Goal: Check status: Check status

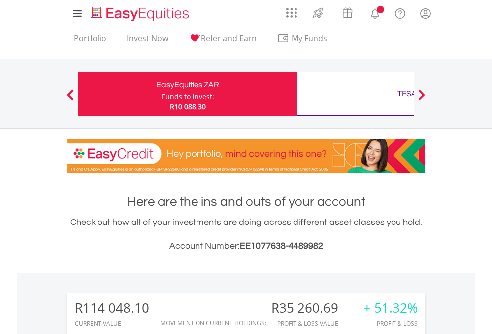
scroll to position [96, 156]
click at [162, 94] on div "Funds to invest:" at bounding box center [188, 97] width 53 height 10
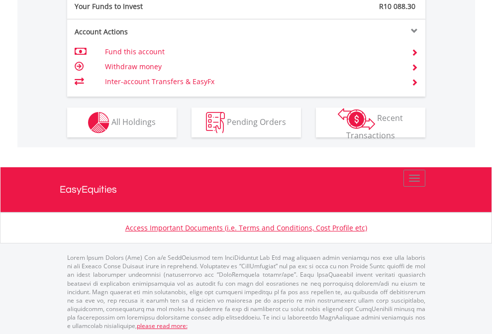
scroll to position [993, 0]
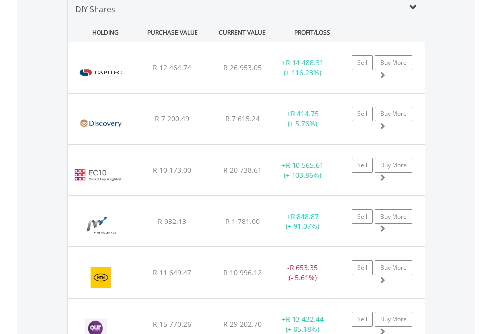
scroll to position [962, 0]
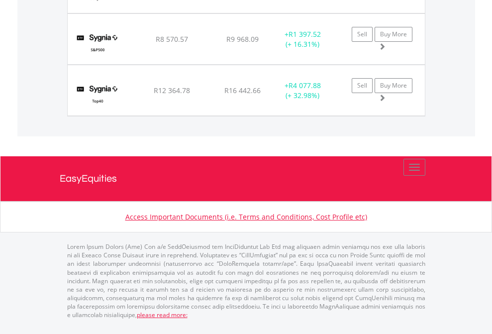
scroll to position [1127, 0]
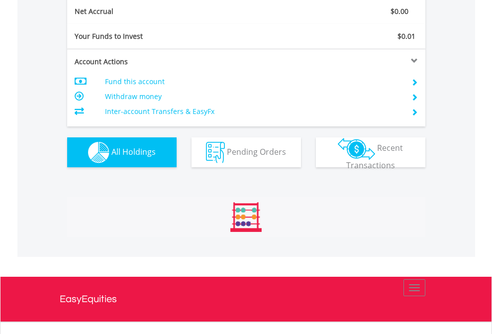
scroll to position [96, 156]
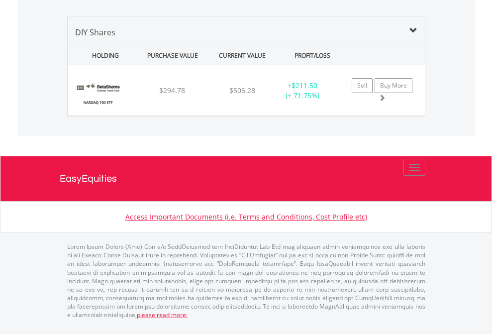
scroll to position [962, 0]
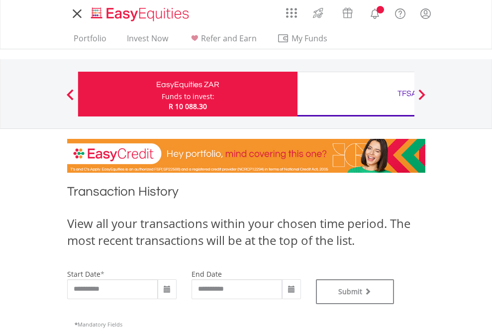
type input "**********"
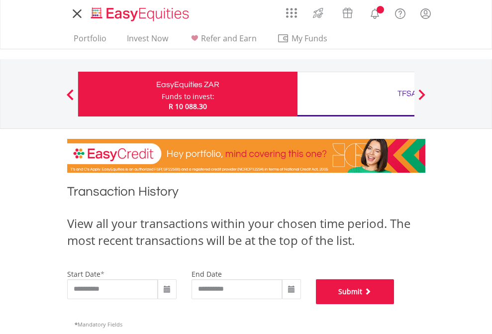
click at [394, 304] on button "Submit" at bounding box center [355, 291] width 79 height 25
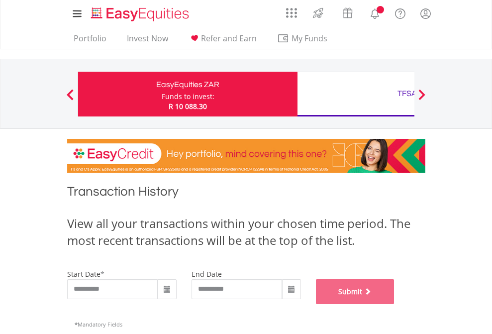
scroll to position [403, 0]
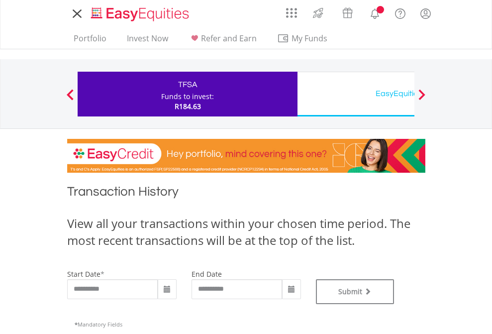
type input "**********"
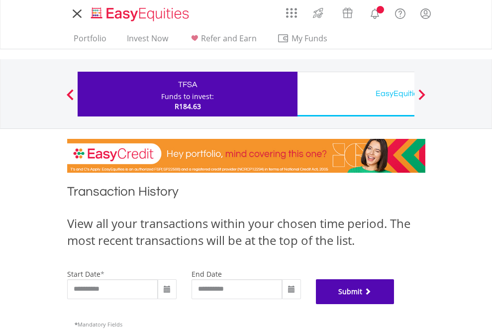
click at [394, 304] on button "Submit" at bounding box center [355, 291] width 79 height 25
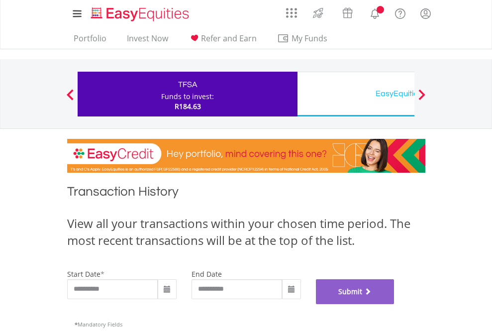
scroll to position [403, 0]
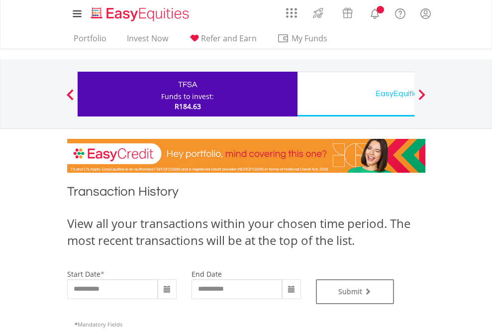
click at [356, 94] on div "EasyEquities USD" at bounding box center [406, 94] width 207 height 14
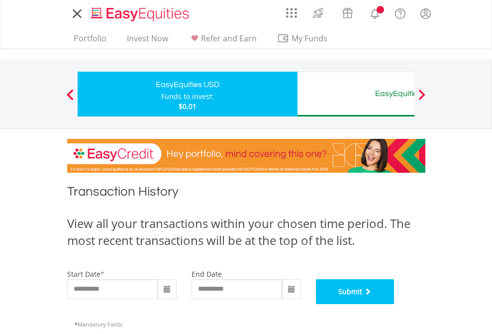
click at [394, 304] on button "Submit" at bounding box center [355, 291] width 79 height 25
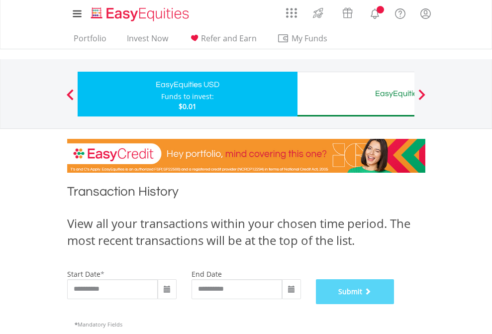
scroll to position [403, 0]
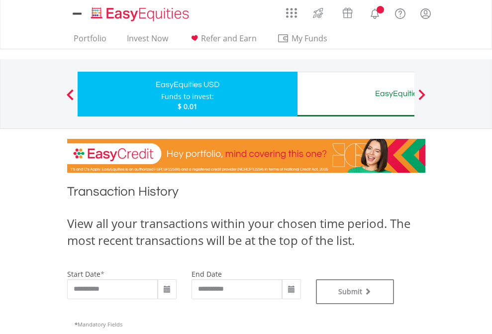
click at [356, 94] on div "EasyEquities AUD" at bounding box center [406, 94] width 207 height 14
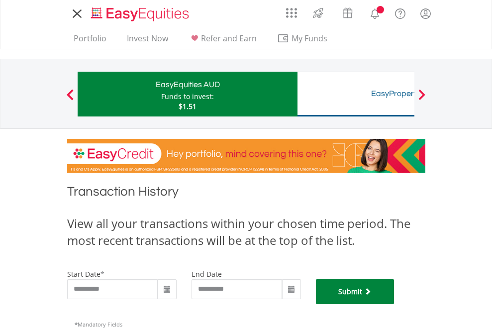
click at [394, 304] on button "Submit" at bounding box center [355, 291] width 79 height 25
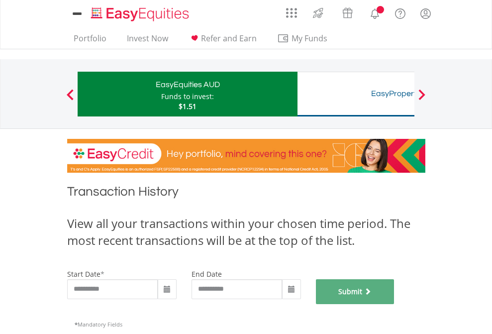
scroll to position [403, 0]
